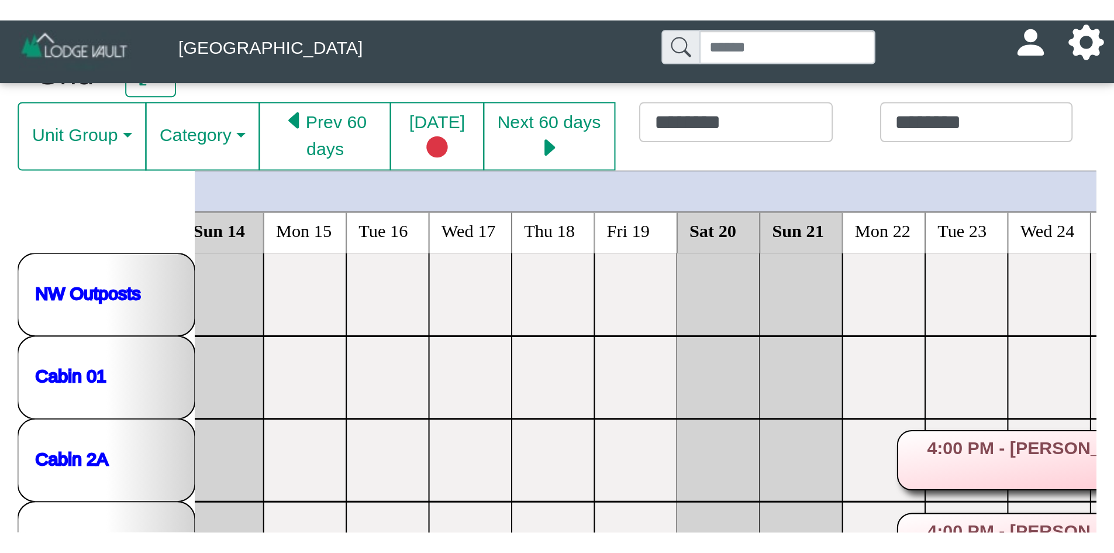
scroll to position [0, 515]
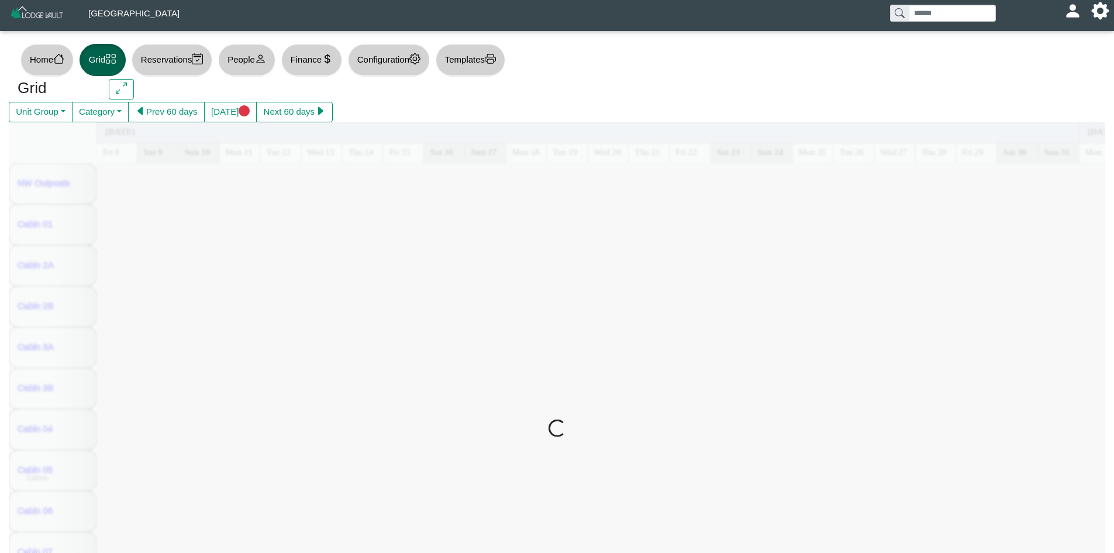
click at [562, 151] on div at bounding box center [557, 429] width 1096 height 614
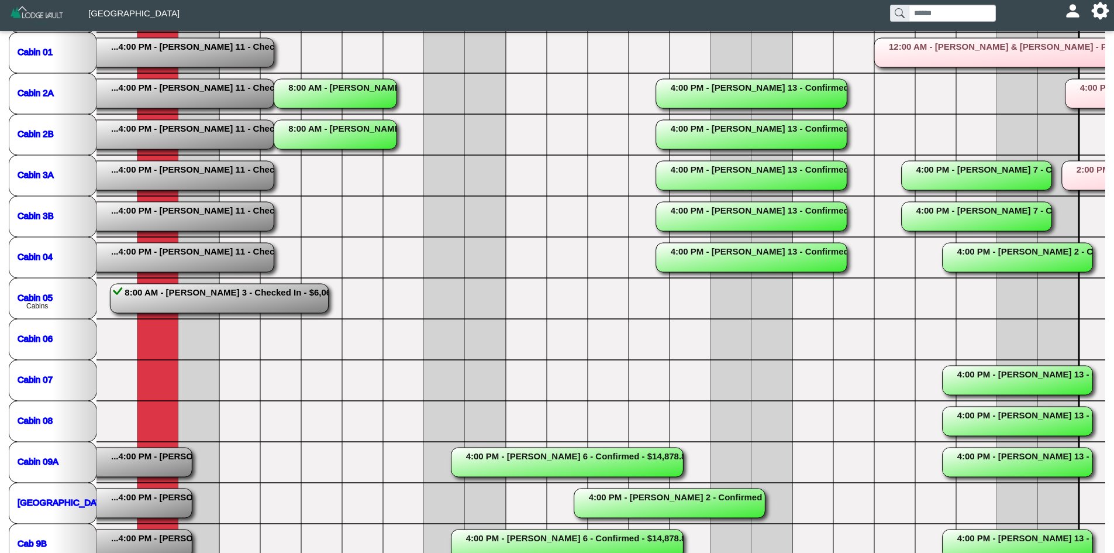
scroll to position [198, 0]
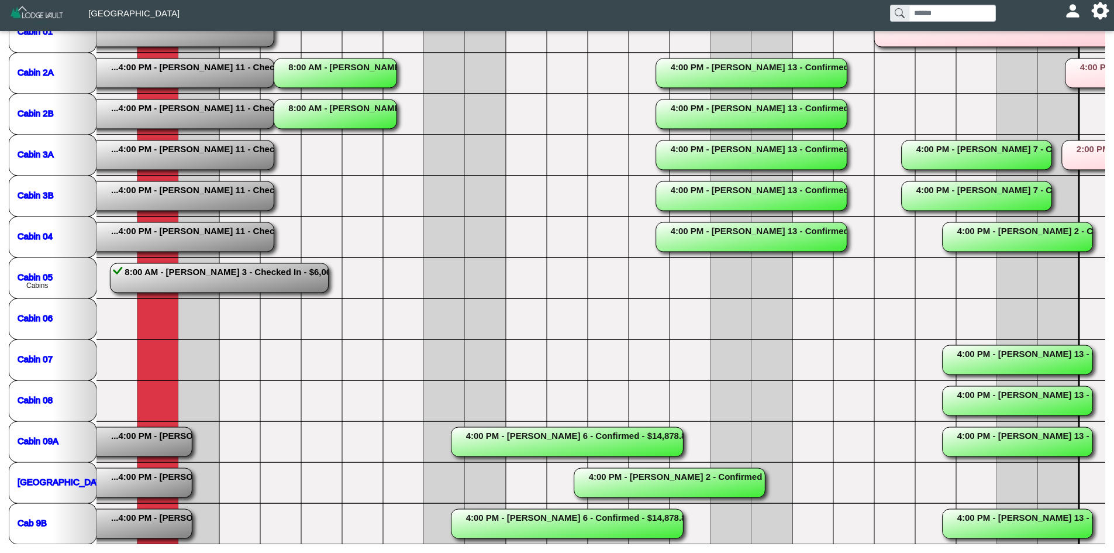
drag, startPoint x: 498, startPoint y: 543, endPoint x: 380, endPoint y: 543, distance: 118.7
click at [403, 549] on nav at bounding box center [557, 548] width 1114 height 9
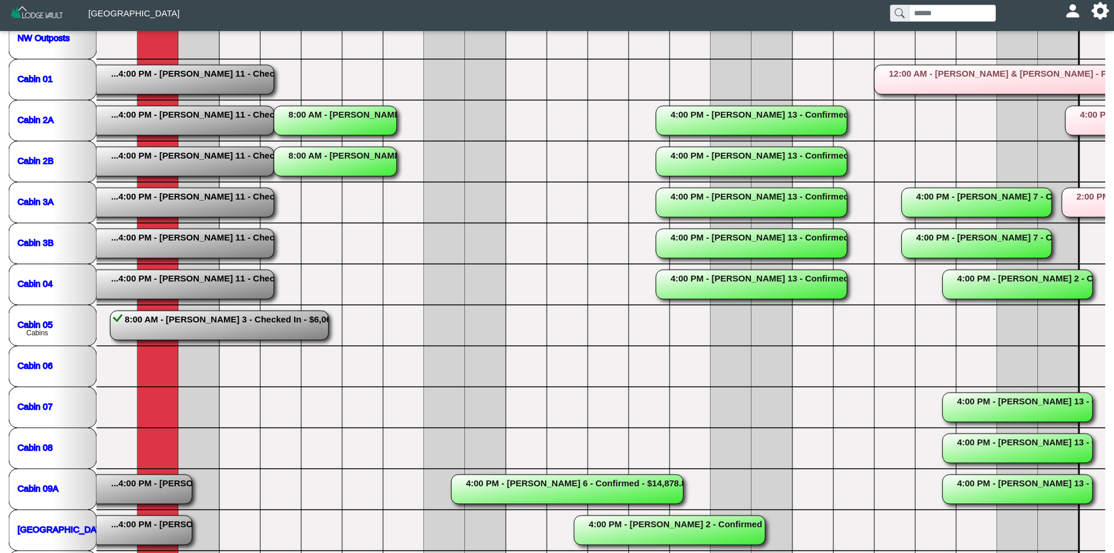
scroll to position [0, 0]
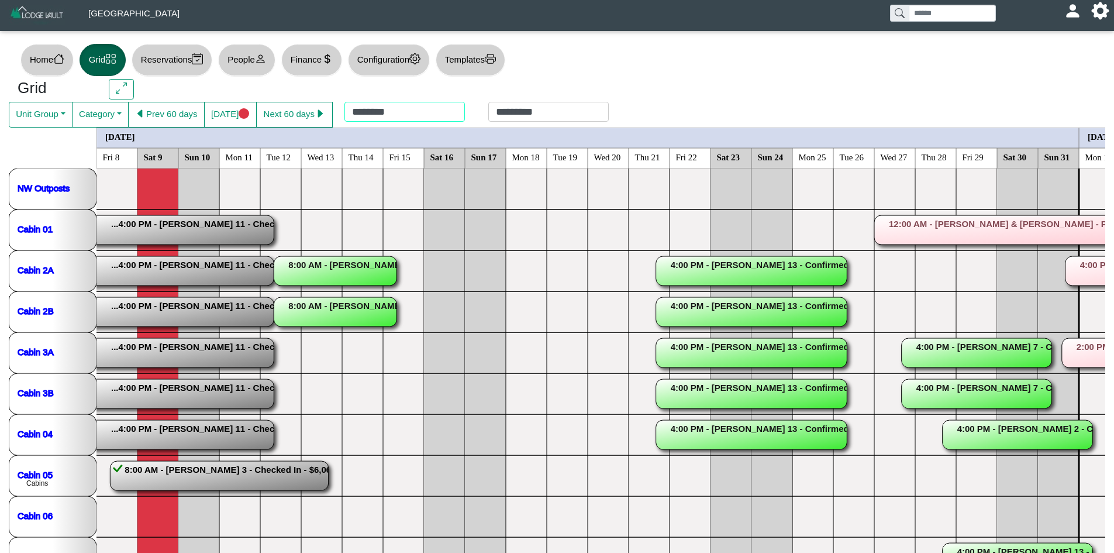
click at [387, 104] on div "******** *********" at bounding box center [477, 115] width 288 height 26
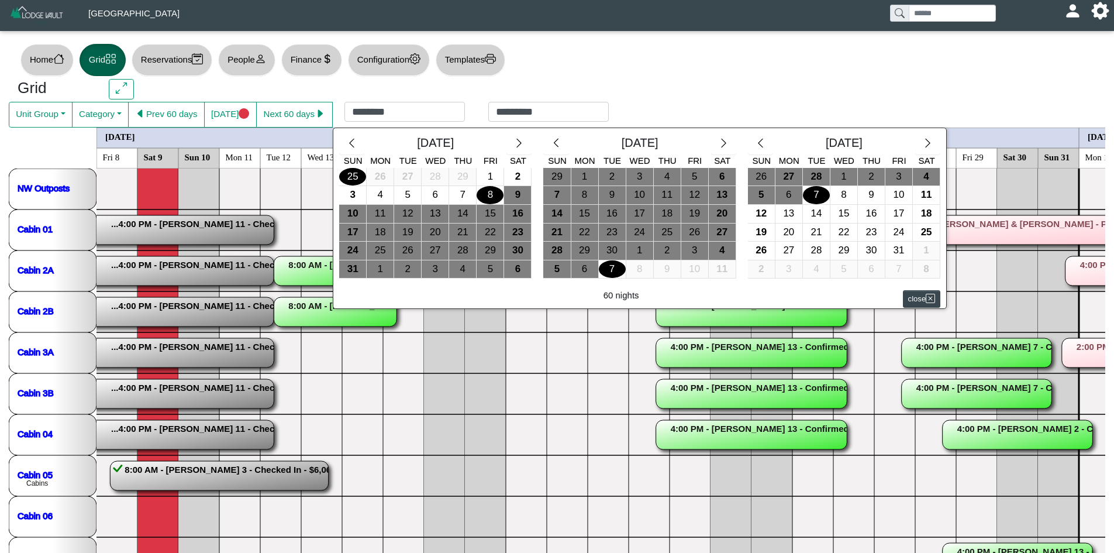
click at [354, 174] on div "25" at bounding box center [352, 177] width 27 height 18
type input "*********"
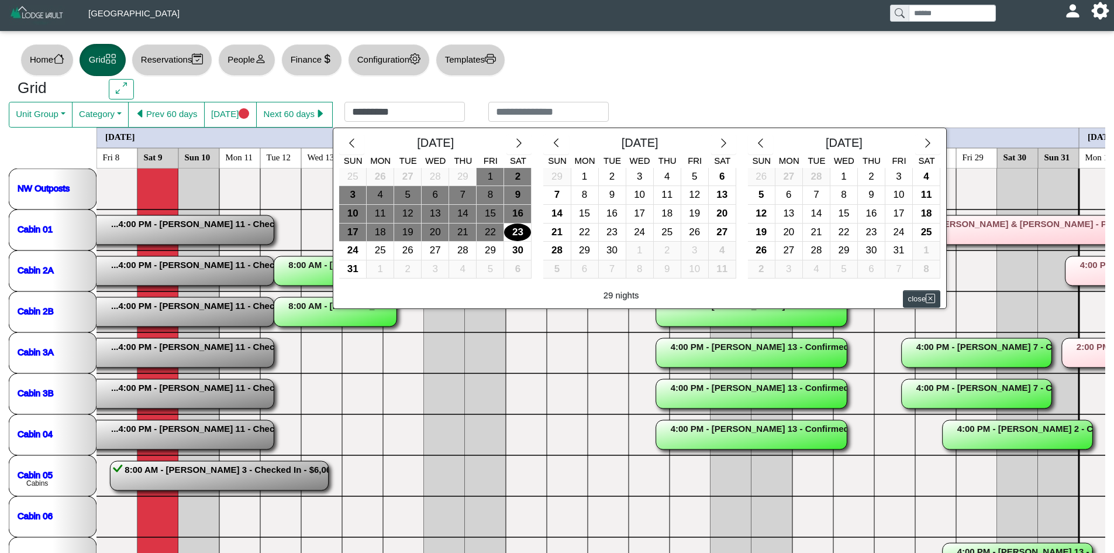
click at [516, 223] on div "23" at bounding box center [517, 232] width 27 height 18
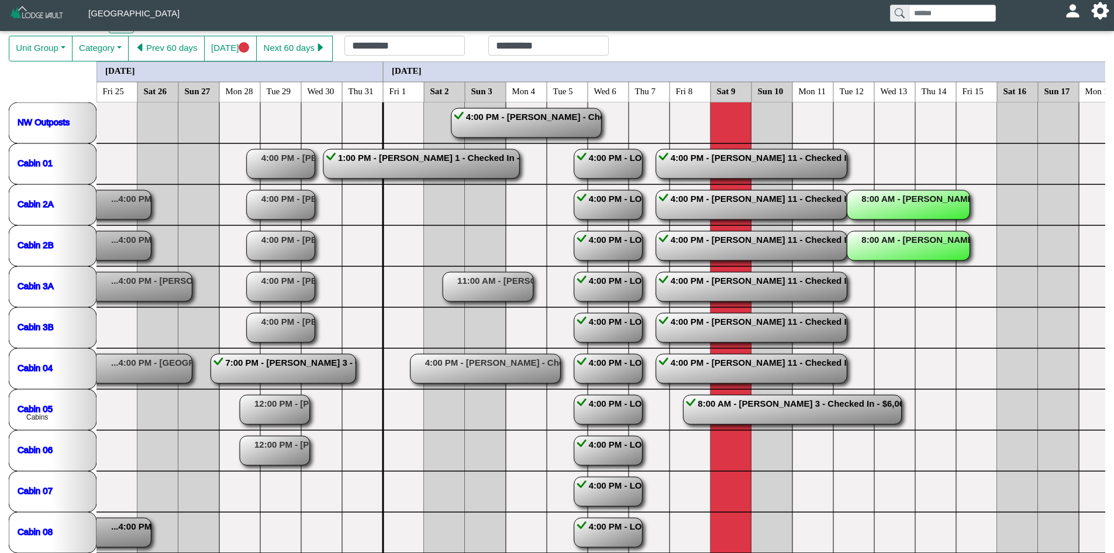
scroll to position [198, 0]
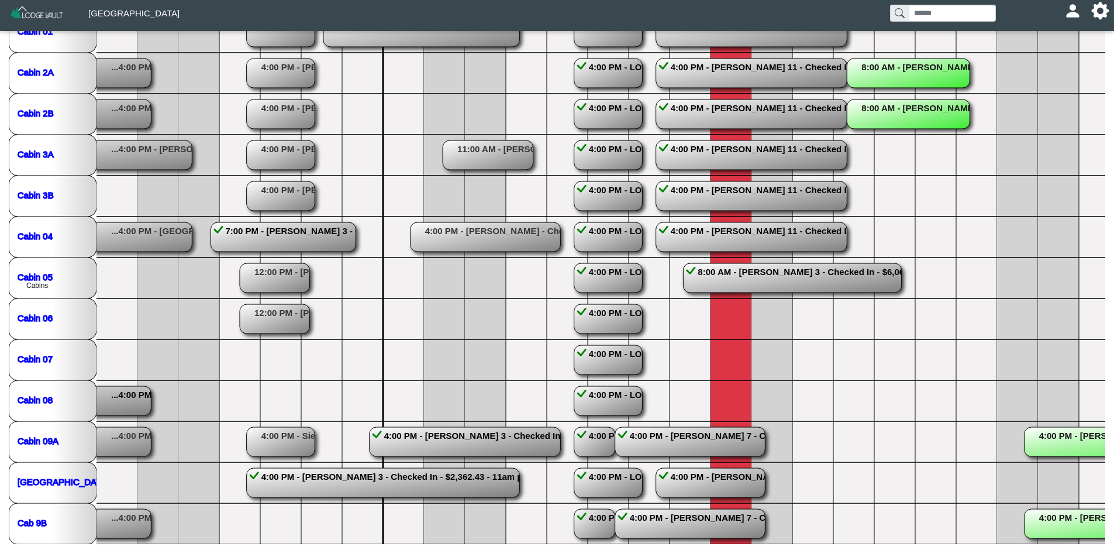
click at [721, 234] on rect at bounding box center [751, 236] width 191 height 29
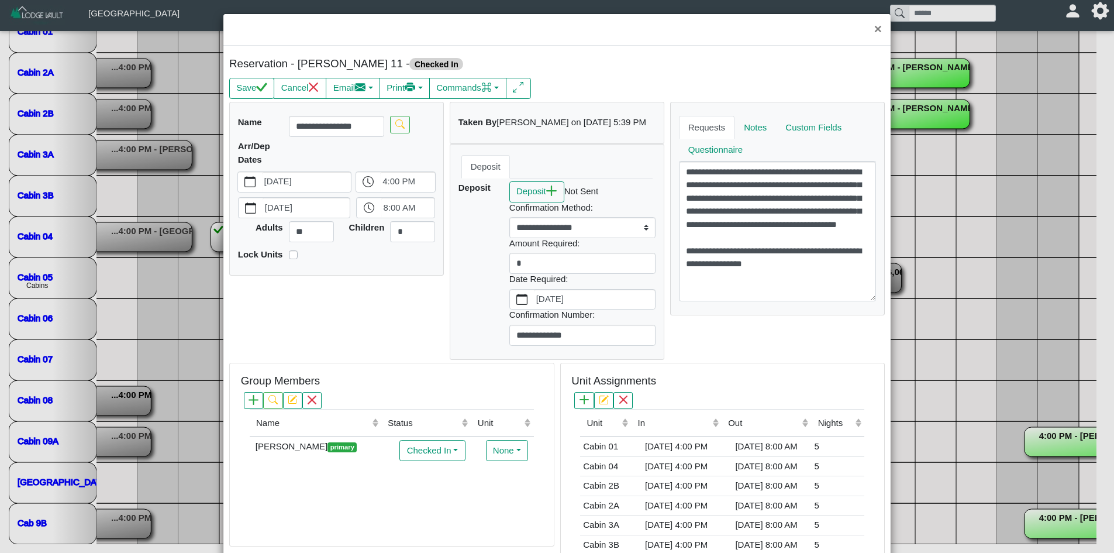
scroll to position [0, 0]
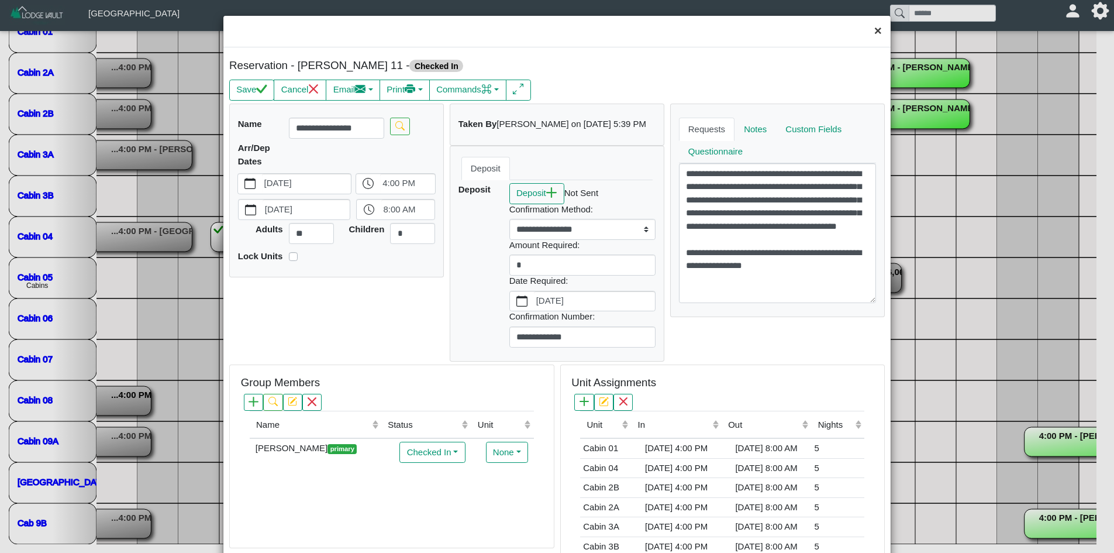
click at [867, 35] on button "×" at bounding box center [877, 31] width 25 height 31
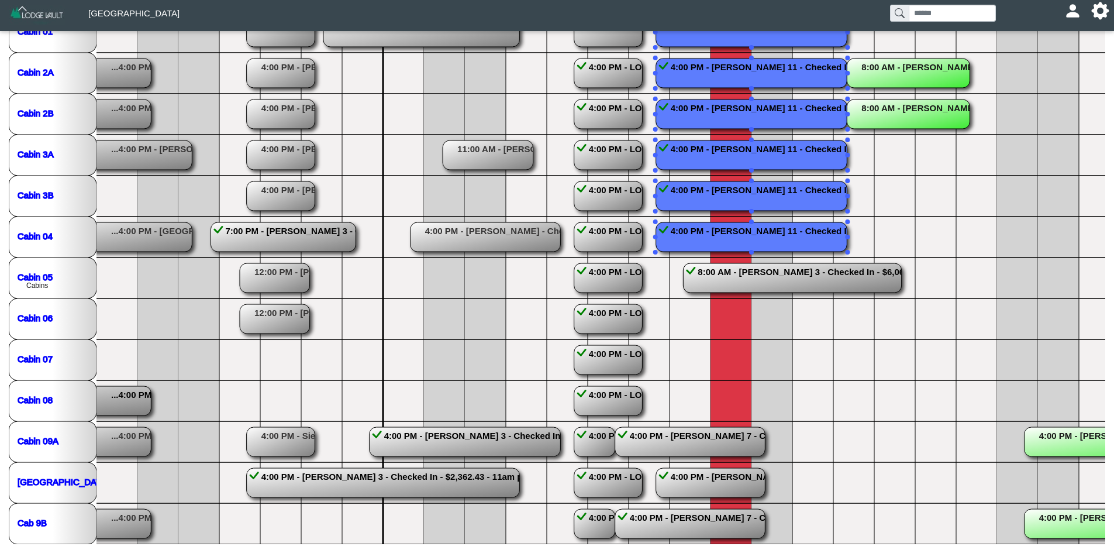
click at [727, 237] on rect at bounding box center [751, 236] width 191 height 29
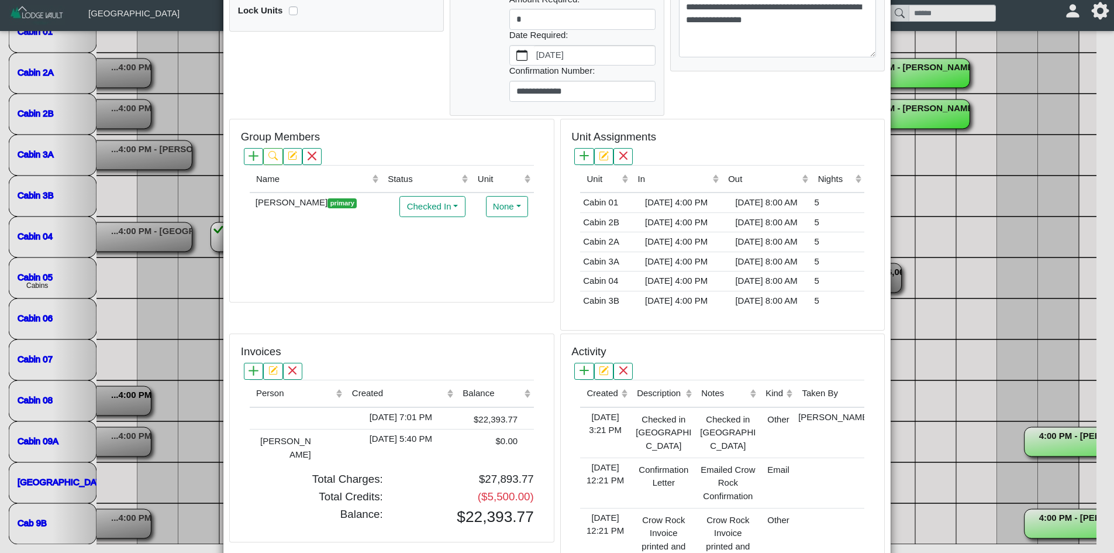
scroll to position [249, 0]
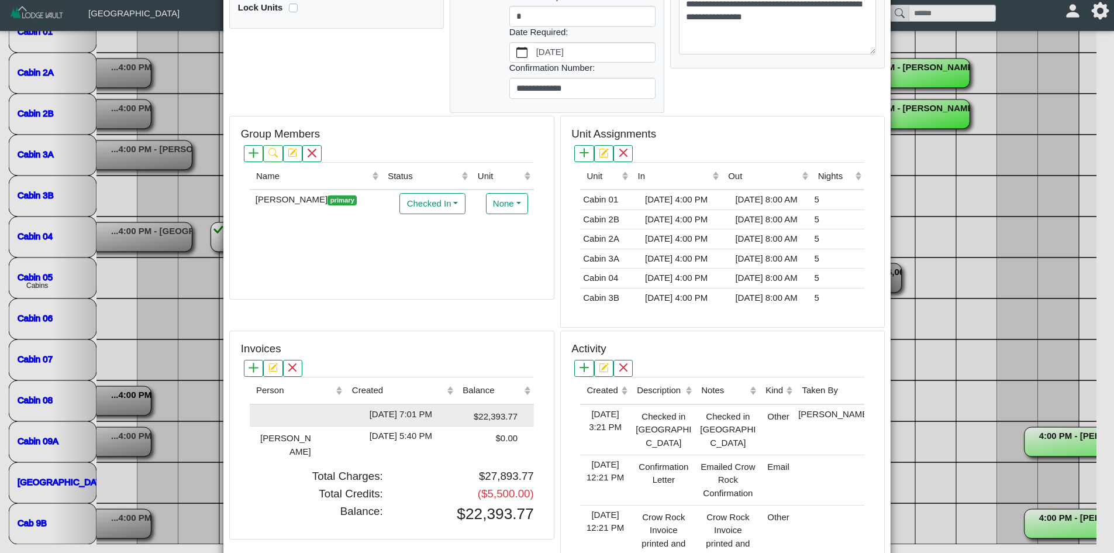
click at [390, 413] on div "[DATE] 7:01 PM" at bounding box center [401, 414] width 105 height 13
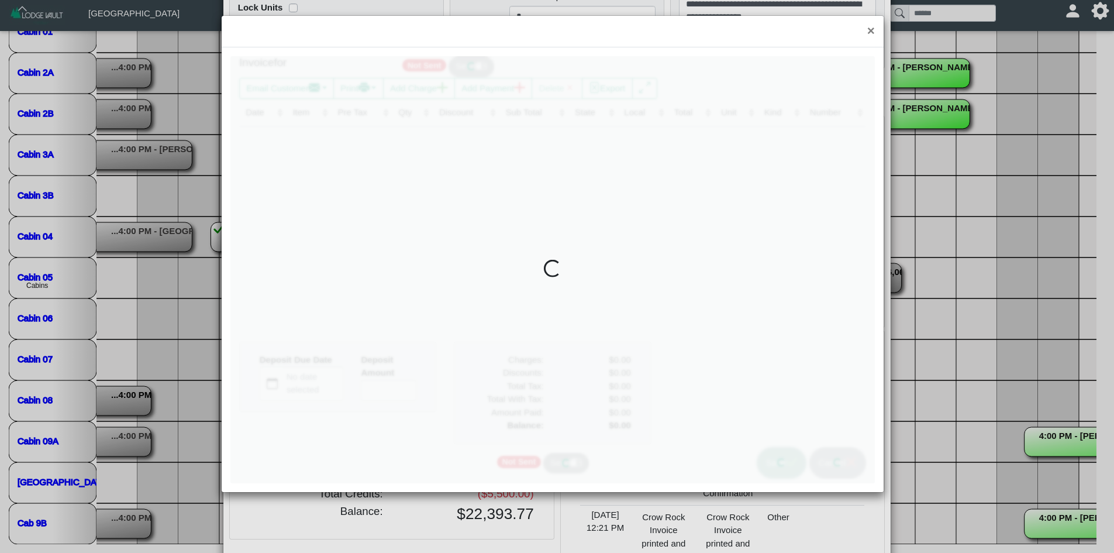
type input "*"
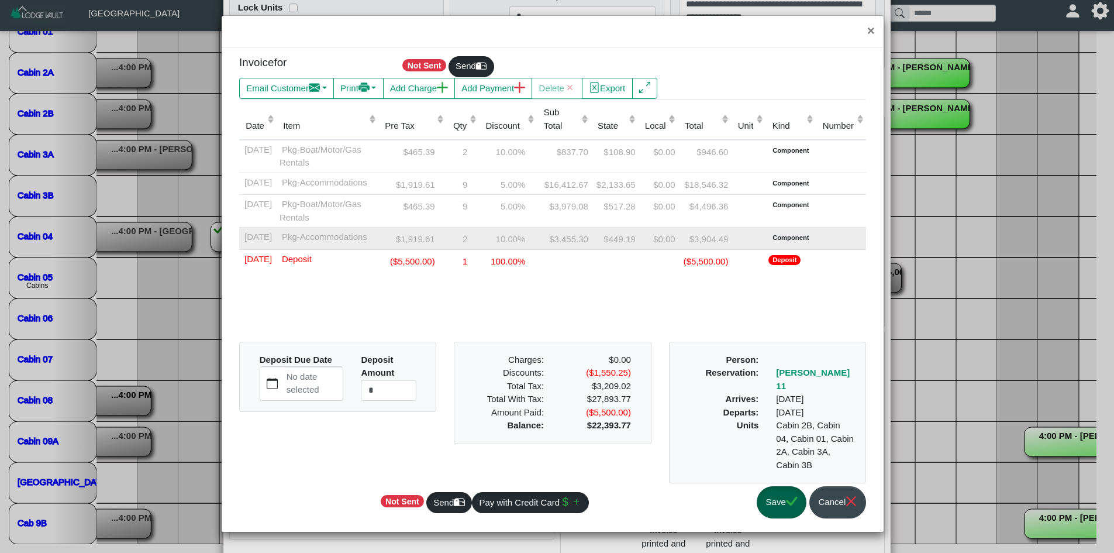
click at [272, 237] on span "[DATE]" at bounding box center [257, 235] width 30 height 12
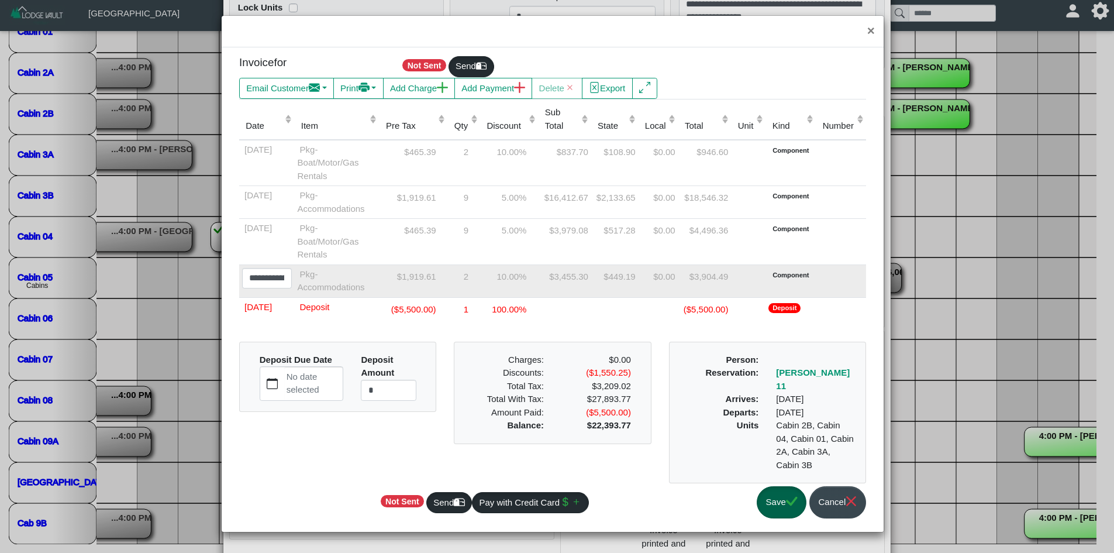
click at [360, 276] on td "Pkg-Accommodations" at bounding box center [337, 280] width 85 height 33
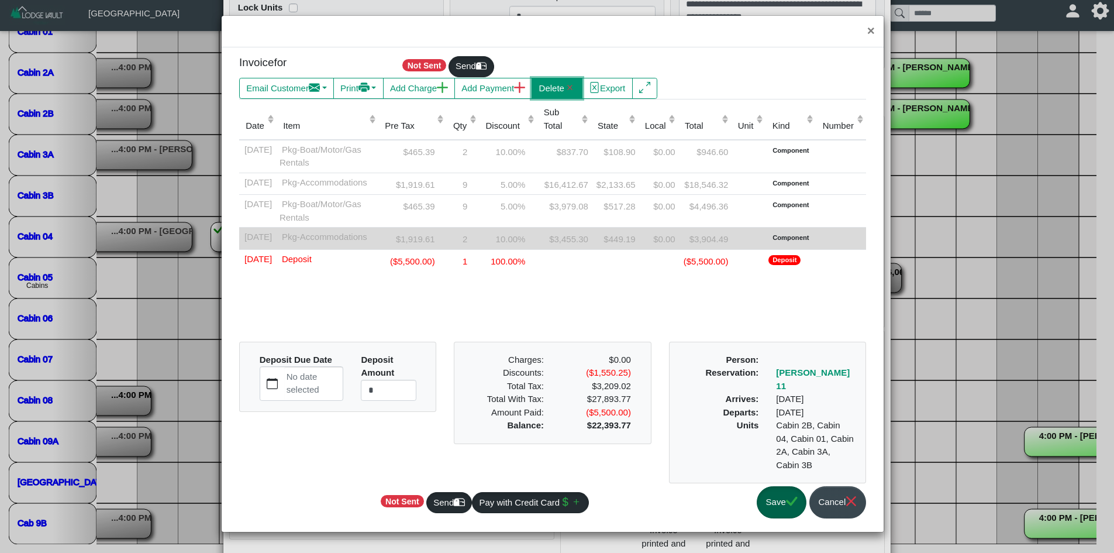
click at [543, 87] on button "Delete" at bounding box center [557, 88] width 51 height 21
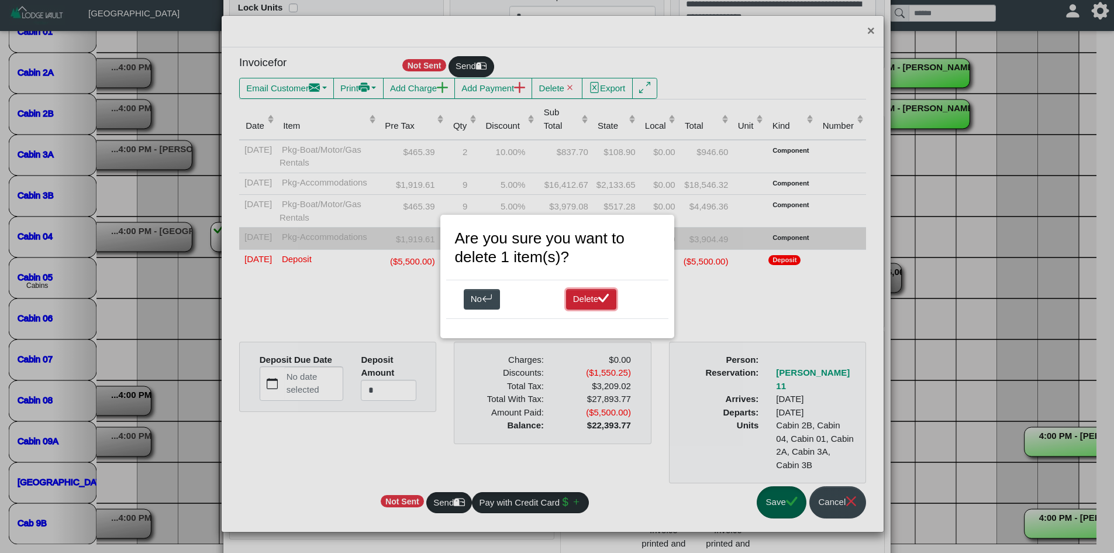
click at [588, 301] on button "Delete" at bounding box center [591, 299] width 51 height 21
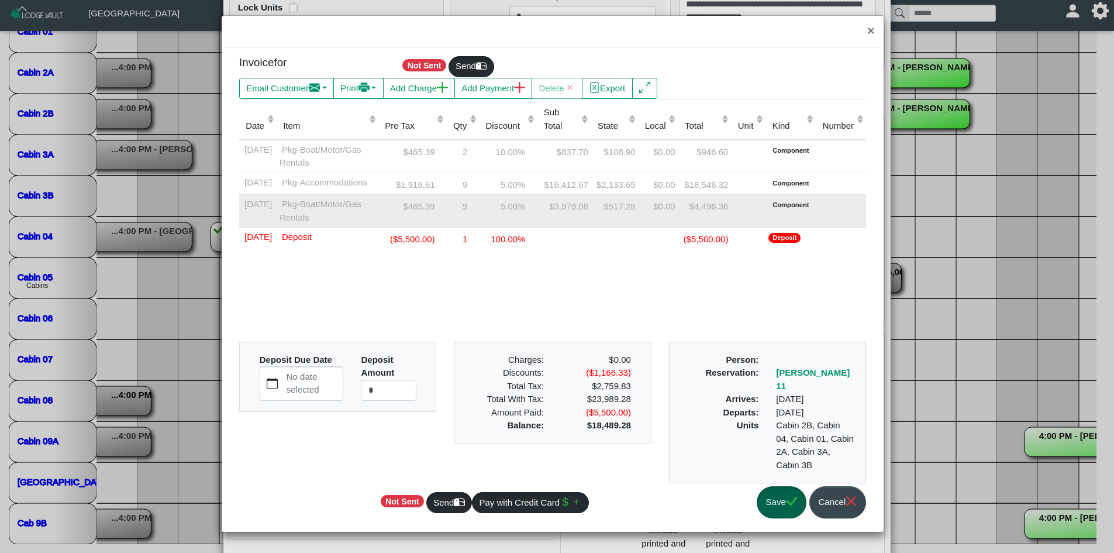
click at [444, 211] on div "$465.39" at bounding box center [412, 206] width 63 height 16
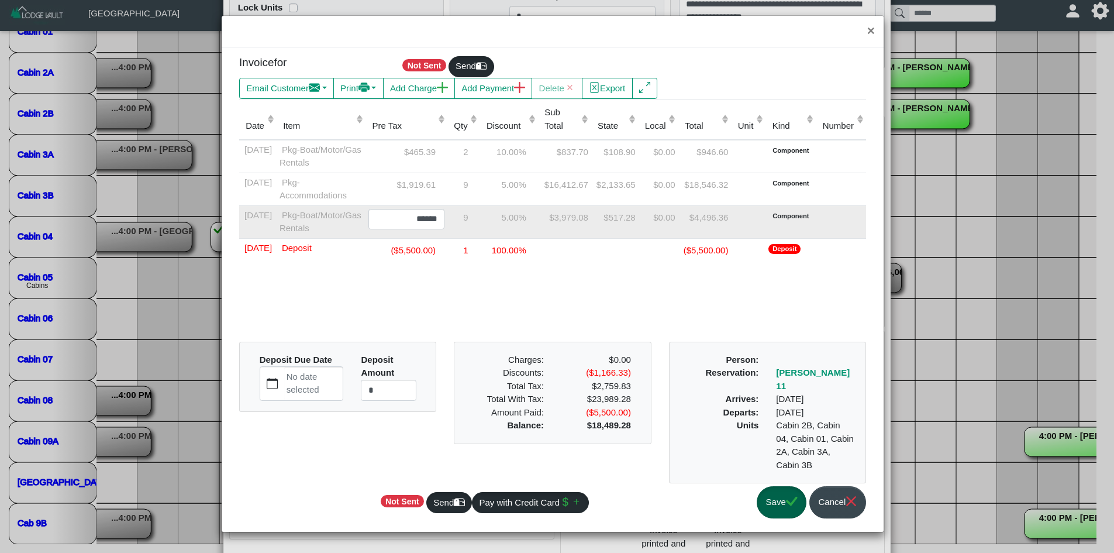
click at [538, 238] on td "5.00%" at bounding box center [509, 221] width 58 height 33
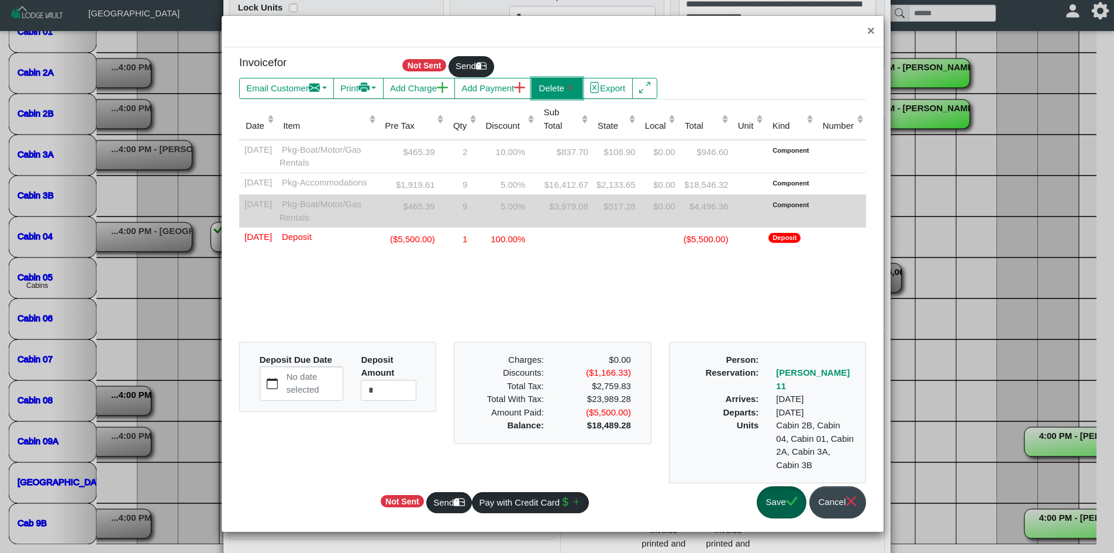
click at [569, 88] on button "Delete" at bounding box center [557, 88] width 51 height 21
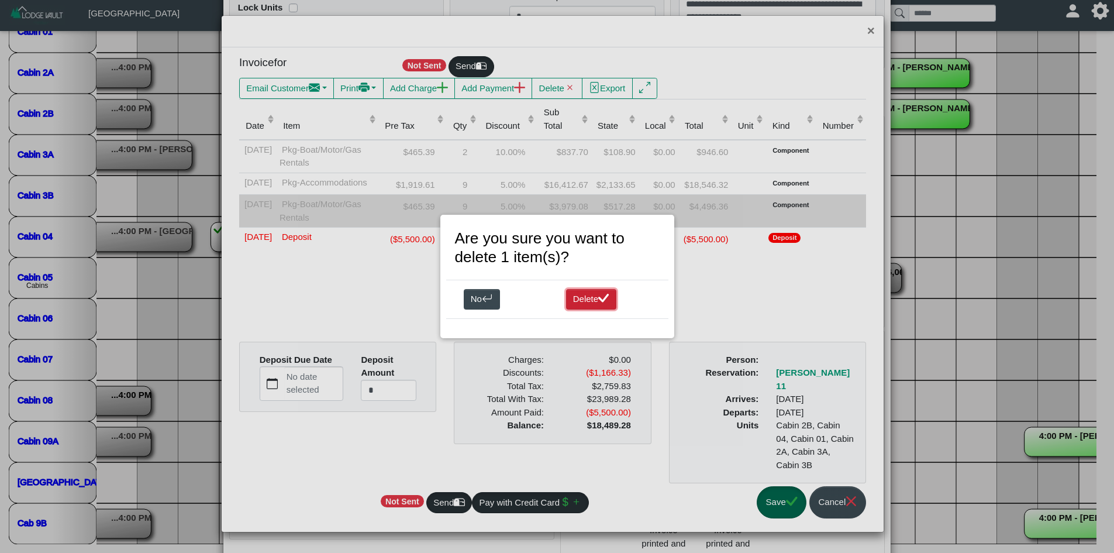
click at [568, 295] on button "Delete" at bounding box center [591, 299] width 51 height 21
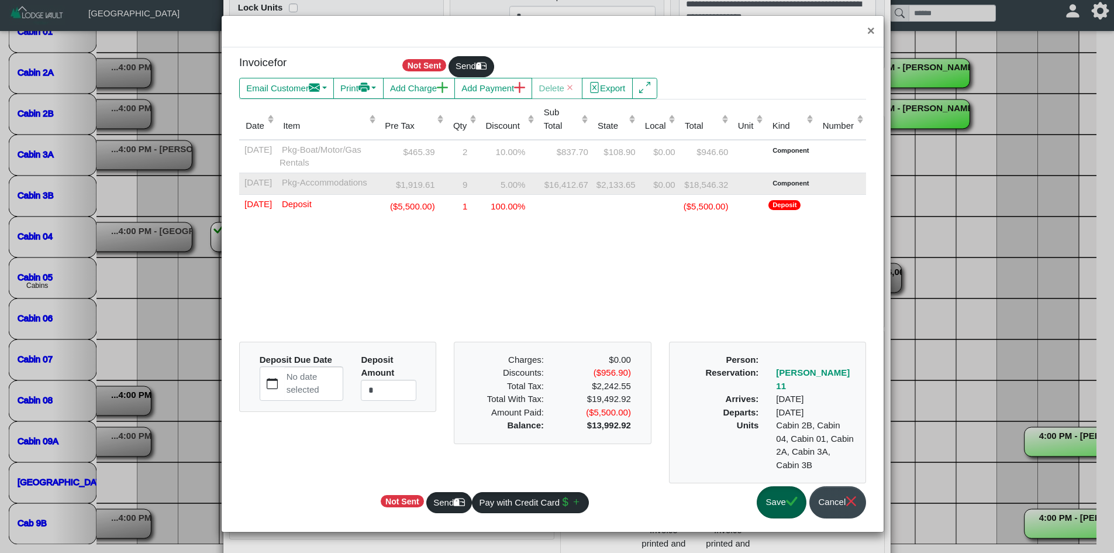
click at [534, 180] on div "5.00%" at bounding box center [508, 184] width 52 height 16
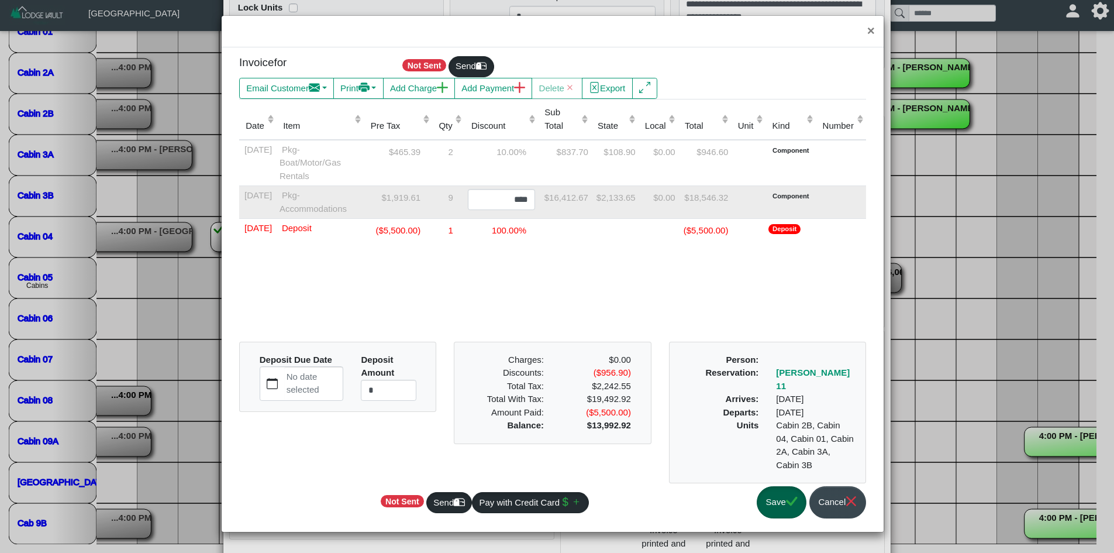
click at [584, 202] on div "$16,412.67" at bounding box center [564, 197] width 47 height 16
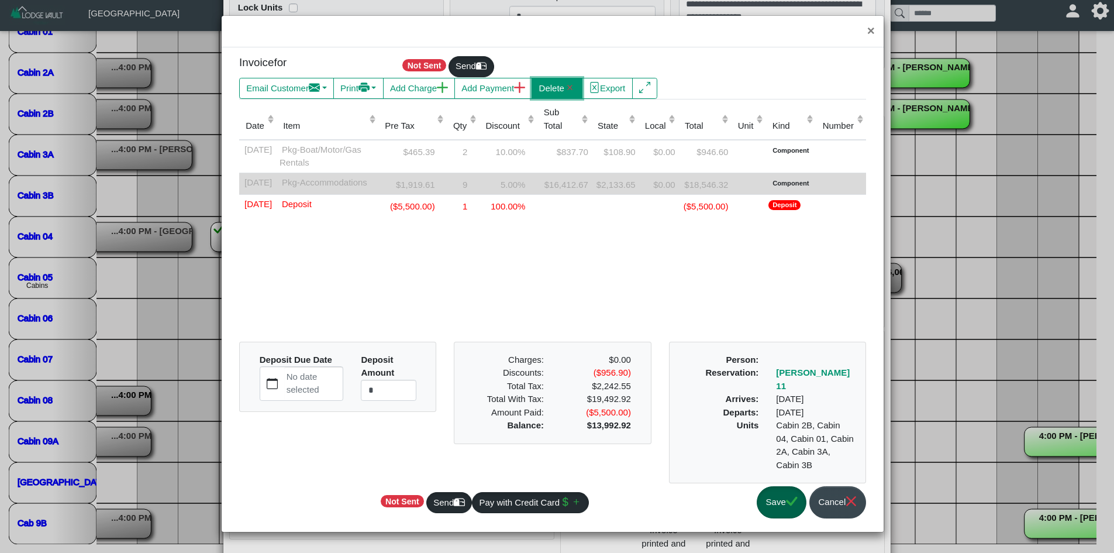
click at [570, 90] on button "Delete" at bounding box center [557, 88] width 51 height 21
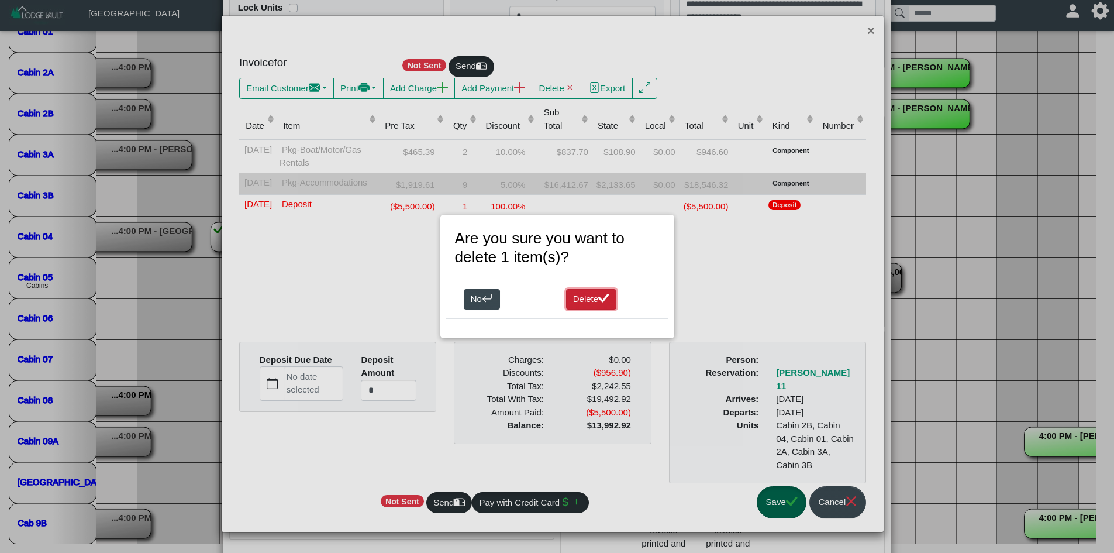
click at [571, 297] on button "Delete" at bounding box center [591, 299] width 51 height 21
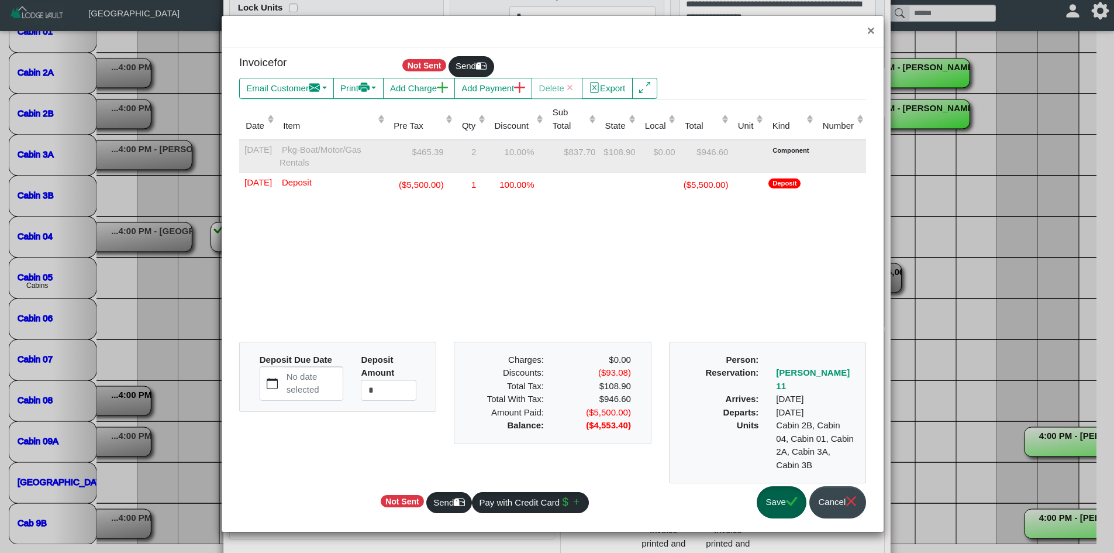
click at [542, 153] on div "10.00%" at bounding box center [517, 151] width 52 height 16
click at [577, 148] on div "$837.70" at bounding box center [575, 151] width 42 height 16
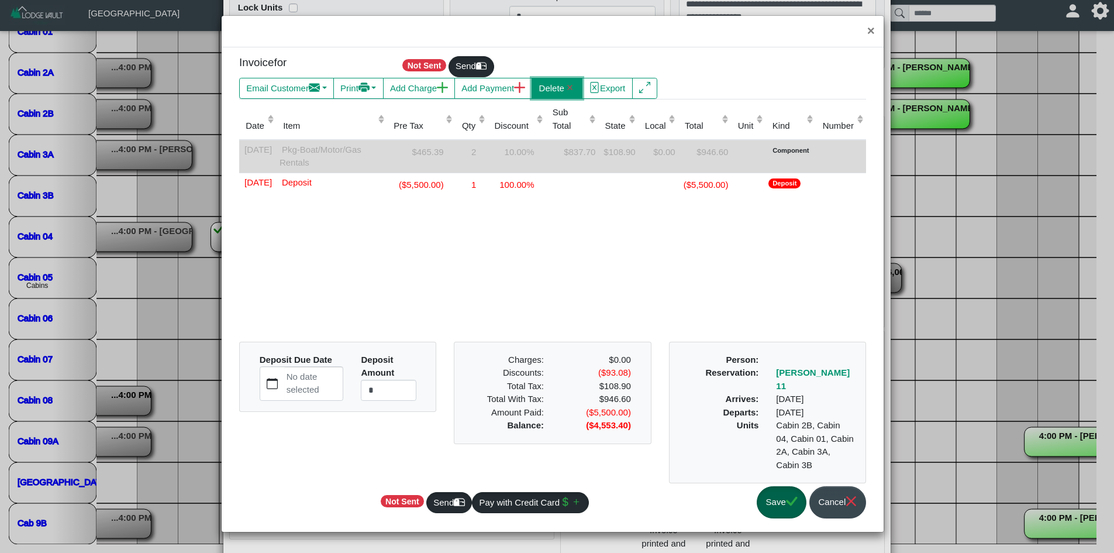
click at [558, 88] on button "Delete" at bounding box center [557, 88] width 51 height 21
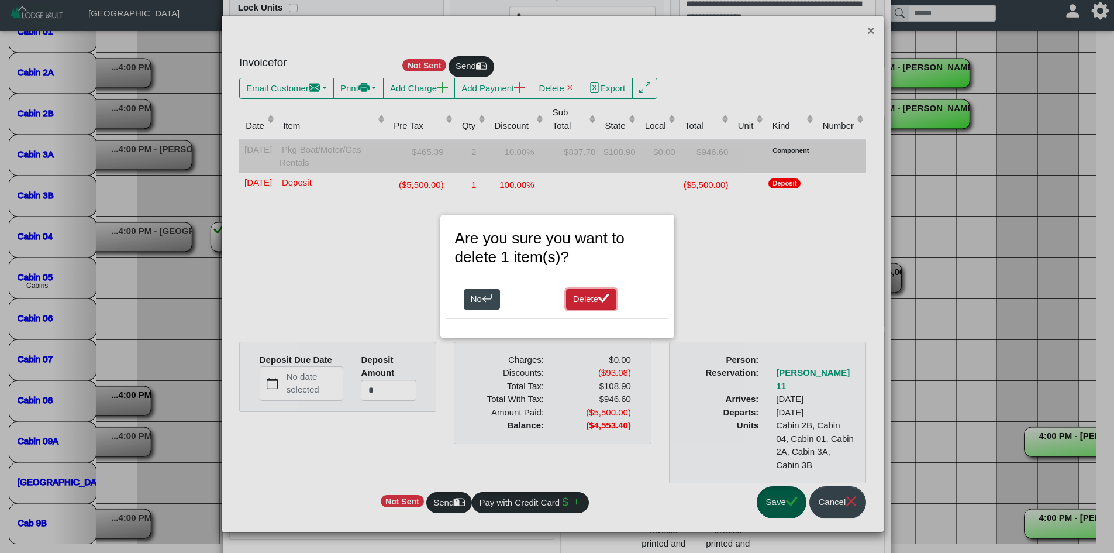
click at [584, 297] on button "Delete" at bounding box center [591, 299] width 51 height 21
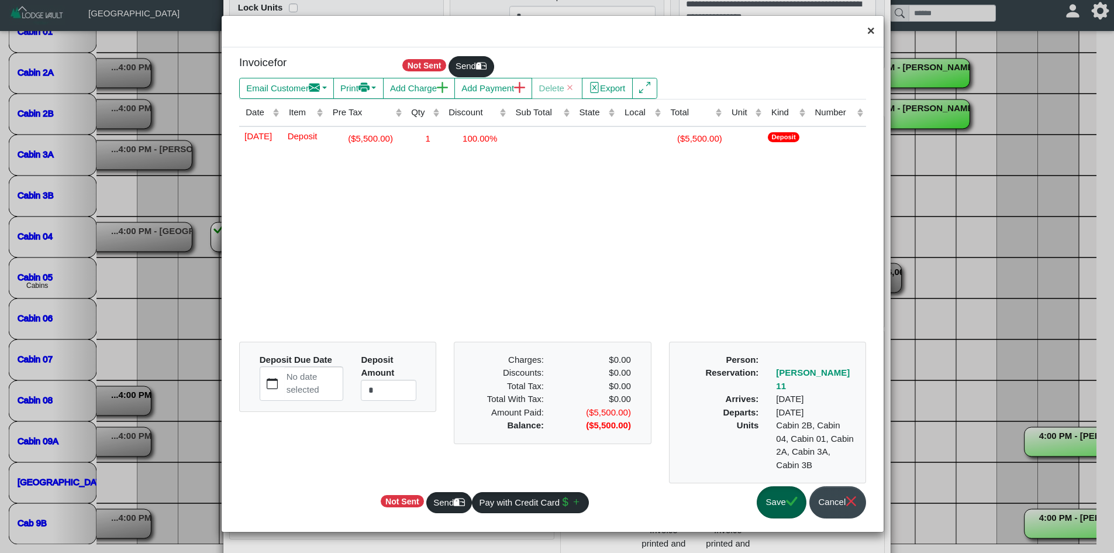
click at [871, 32] on button "×" at bounding box center [870, 31] width 25 height 31
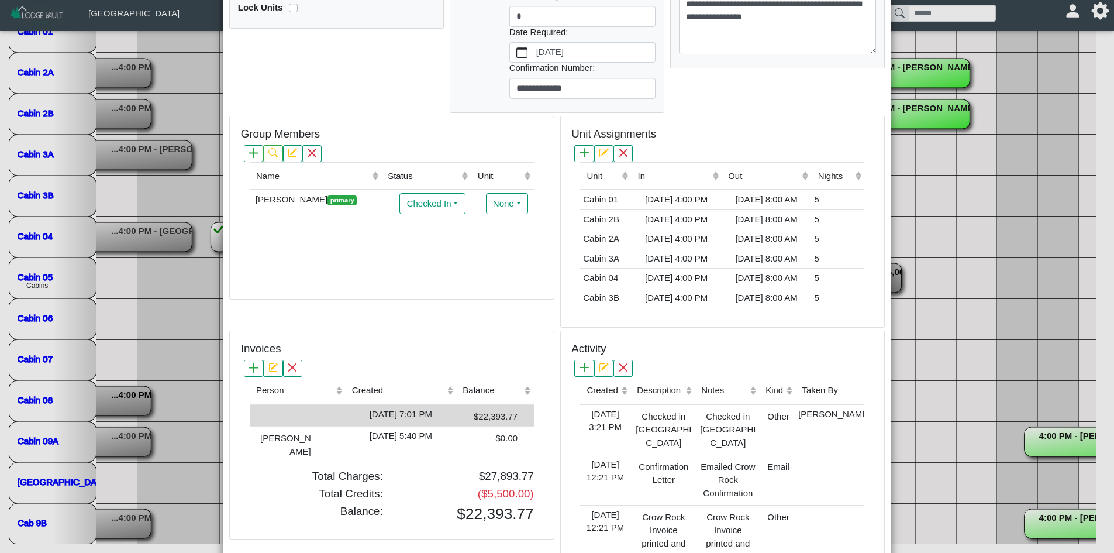
scroll to position [0, 0]
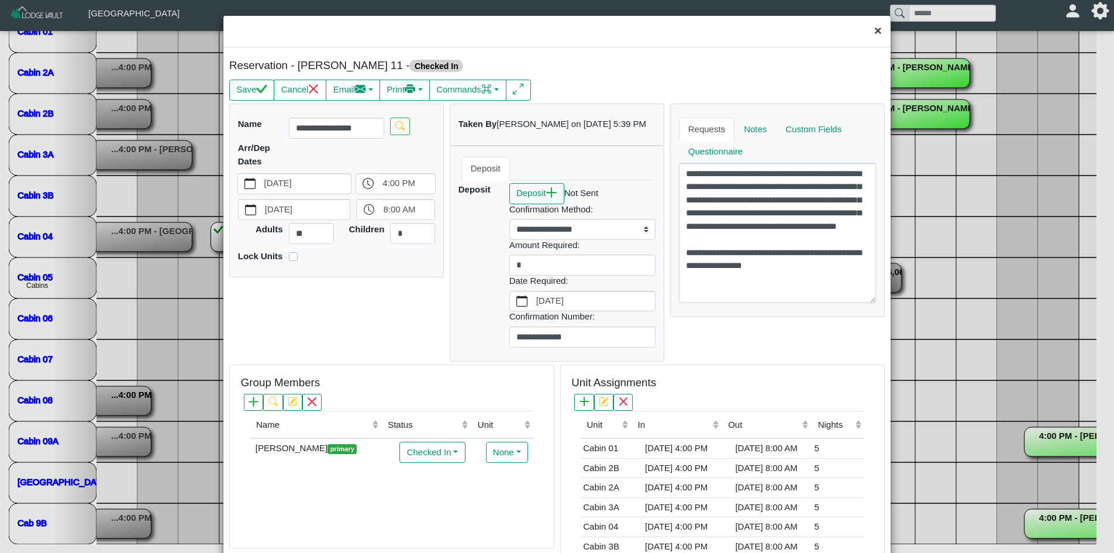
click at [871, 34] on button "×" at bounding box center [877, 31] width 25 height 31
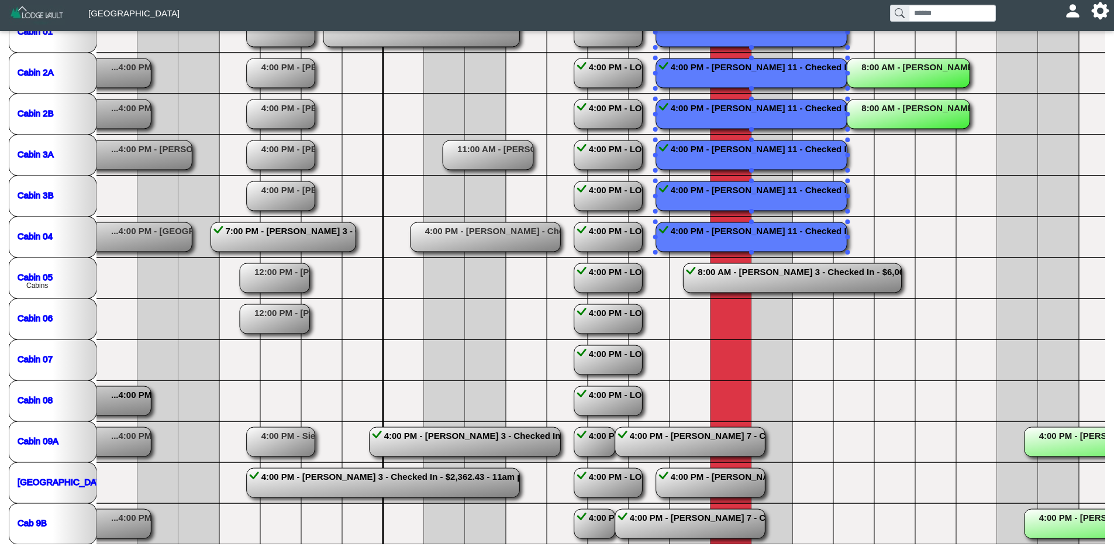
click at [964, 222] on icon "...4:00 PM - [PERSON_NAME] 2 - Checked In - $0.00 - No Charge - Marketing Deal …" at bounding box center [710, 257] width 1228 height 573
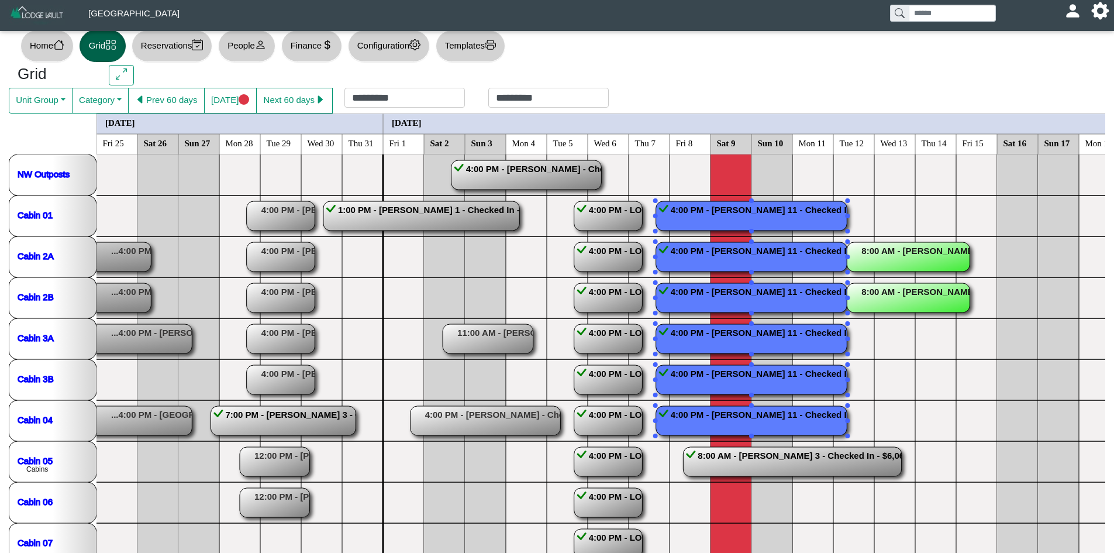
scroll to position [15, 0]
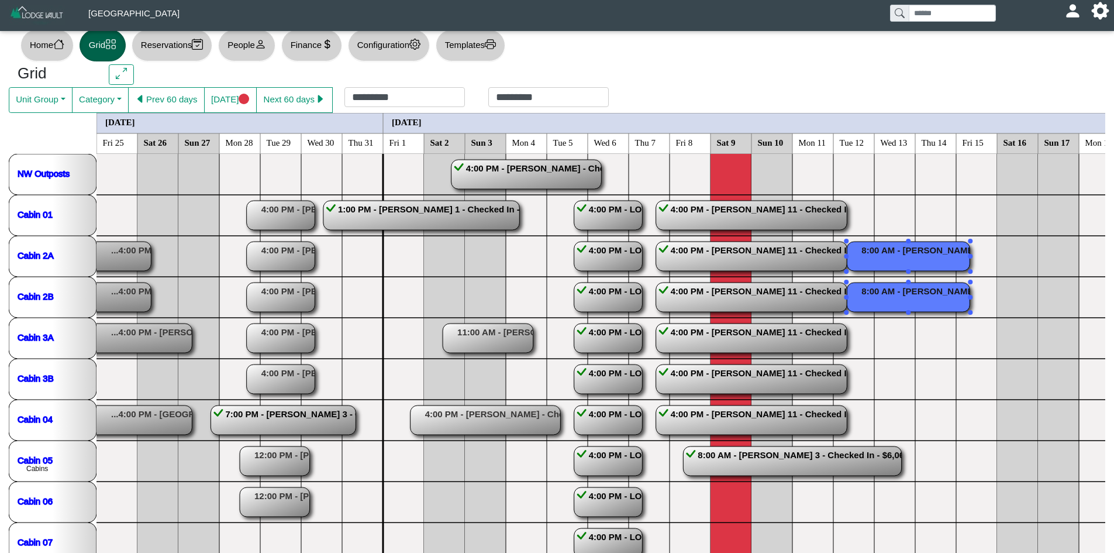
click at [922, 293] on rect at bounding box center [908, 296] width 123 height 29
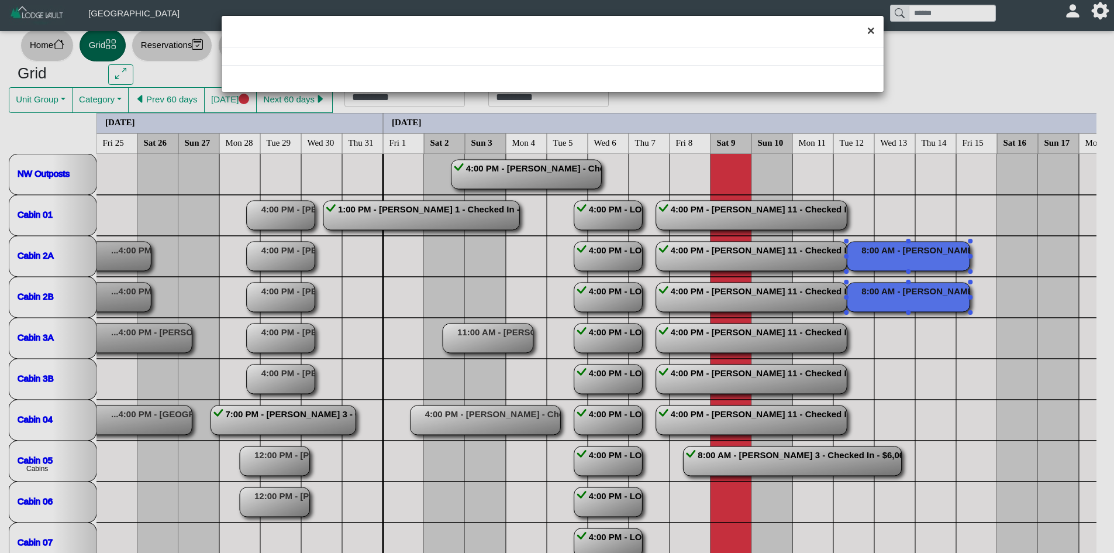
click at [865, 35] on button "×" at bounding box center [870, 31] width 25 height 31
